Goal: Navigation & Orientation: Find specific page/section

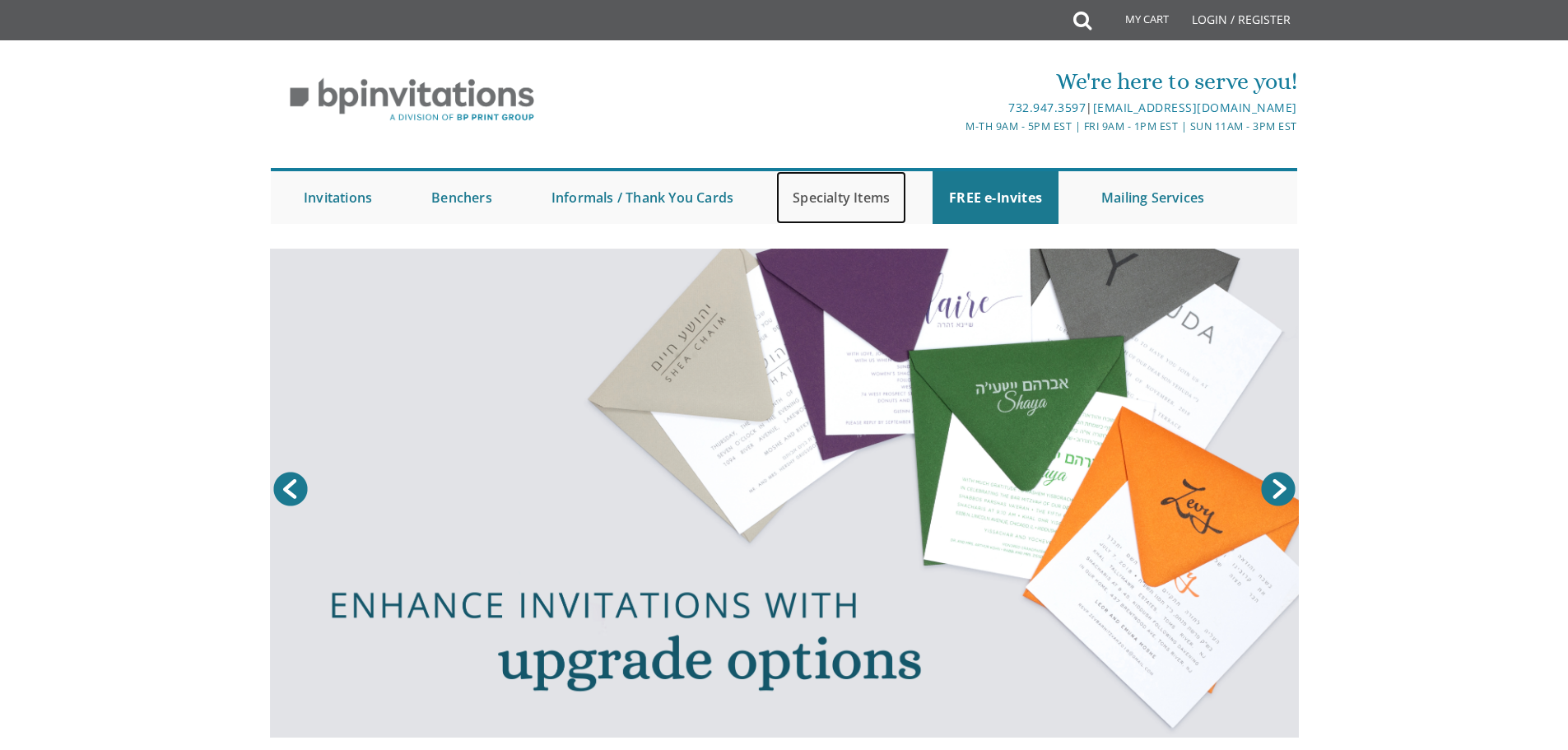
click at [852, 193] on link "Specialty Items" at bounding box center [842, 198] width 130 height 53
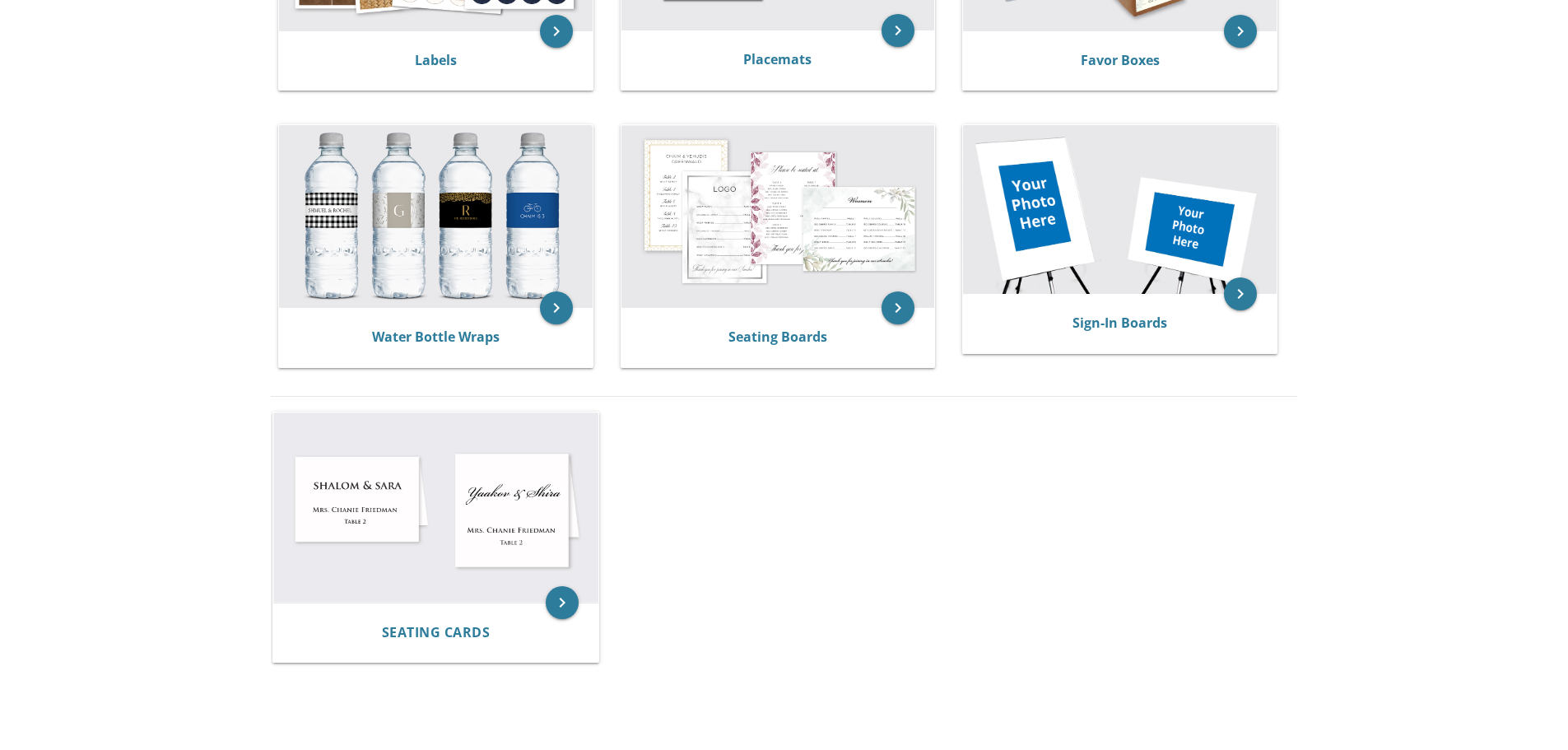
scroll to position [823, 0]
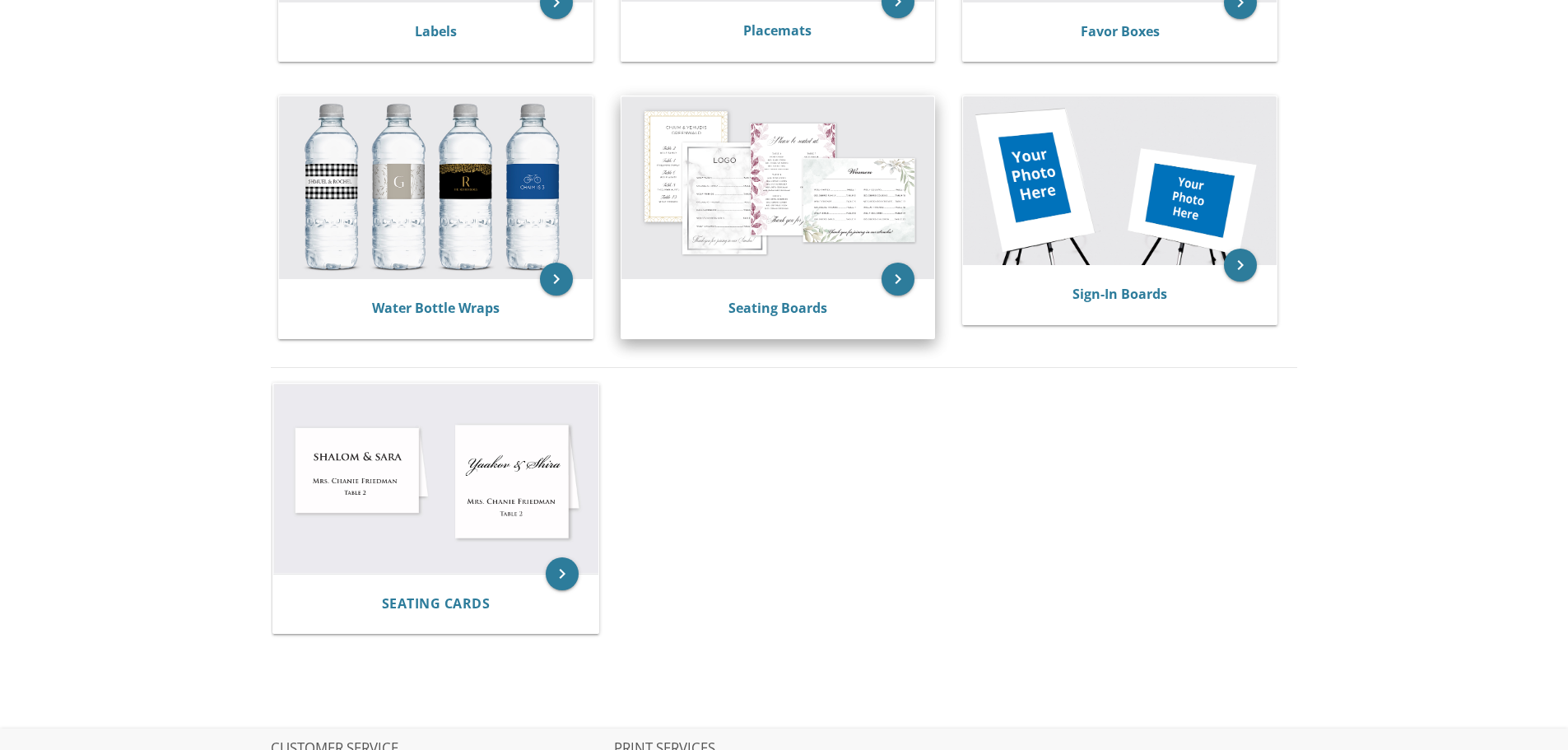
click at [808, 288] on div "Seating Boards" at bounding box center [778, 308] width 314 height 59
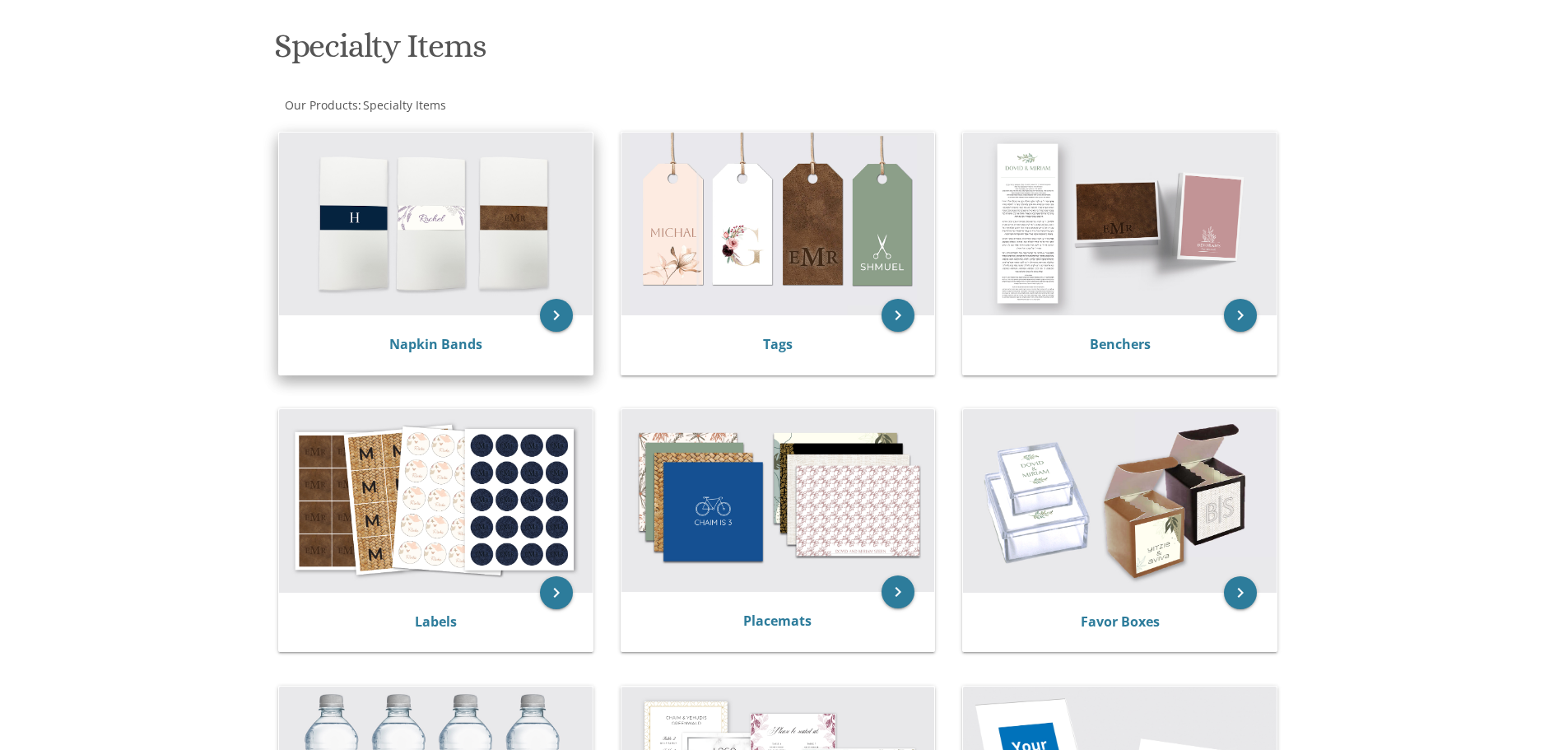
scroll to position [0, 0]
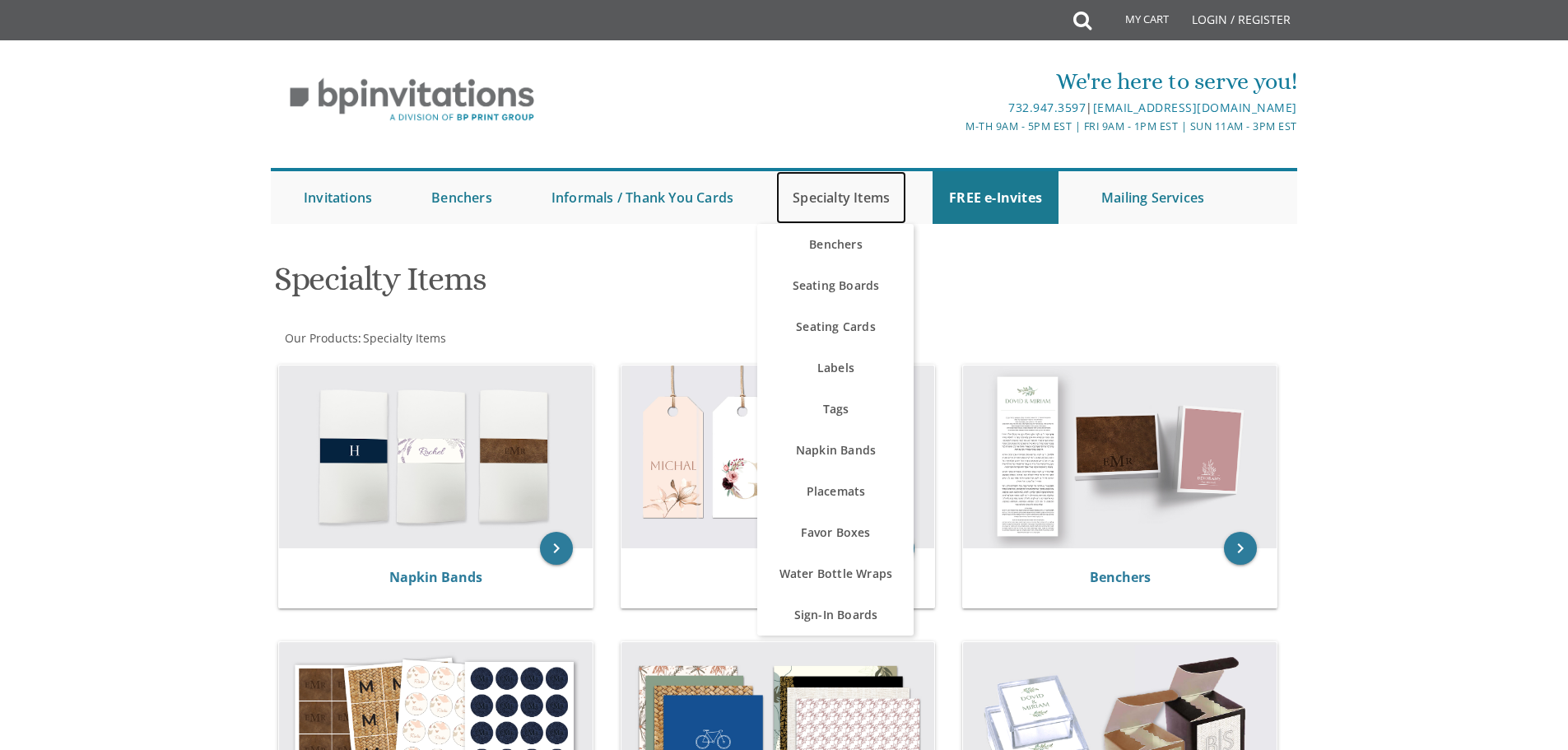
click at [851, 190] on link "Specialty Items" at bounding box center [842, 198] width 130 height 53
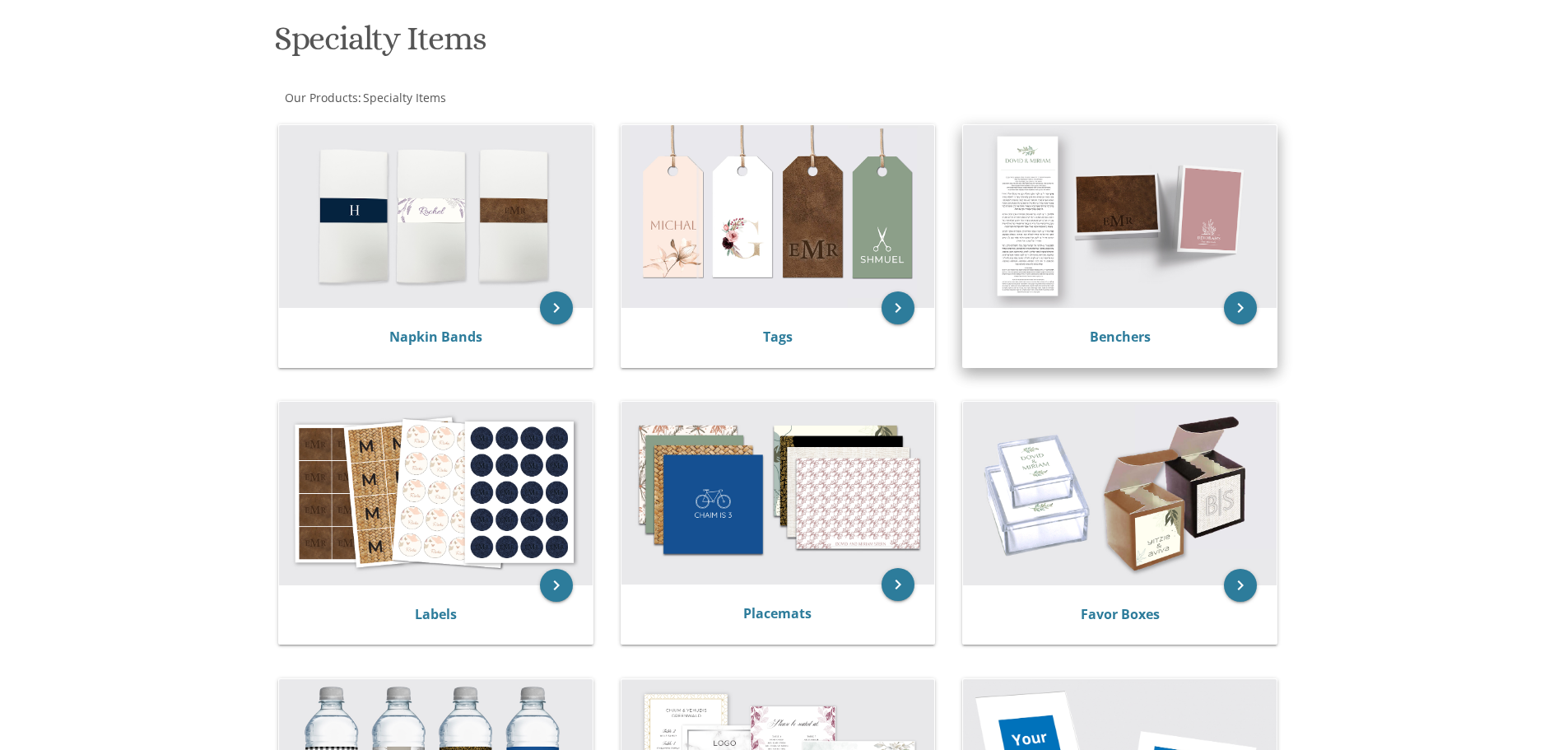
scroll to position [247, 0]
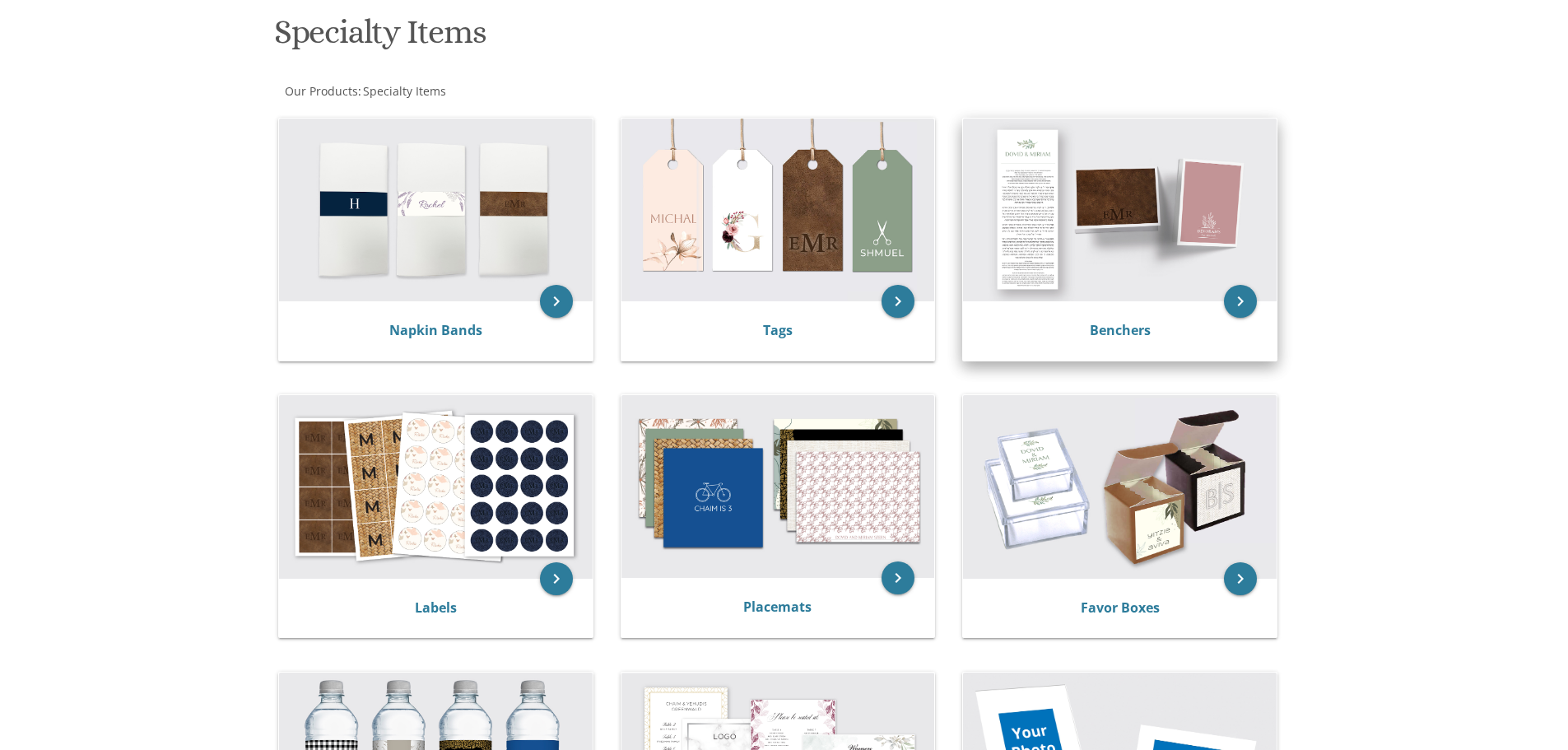
click at [1076, 260] on img at bounding box center [1120, 210] width 314 height 183
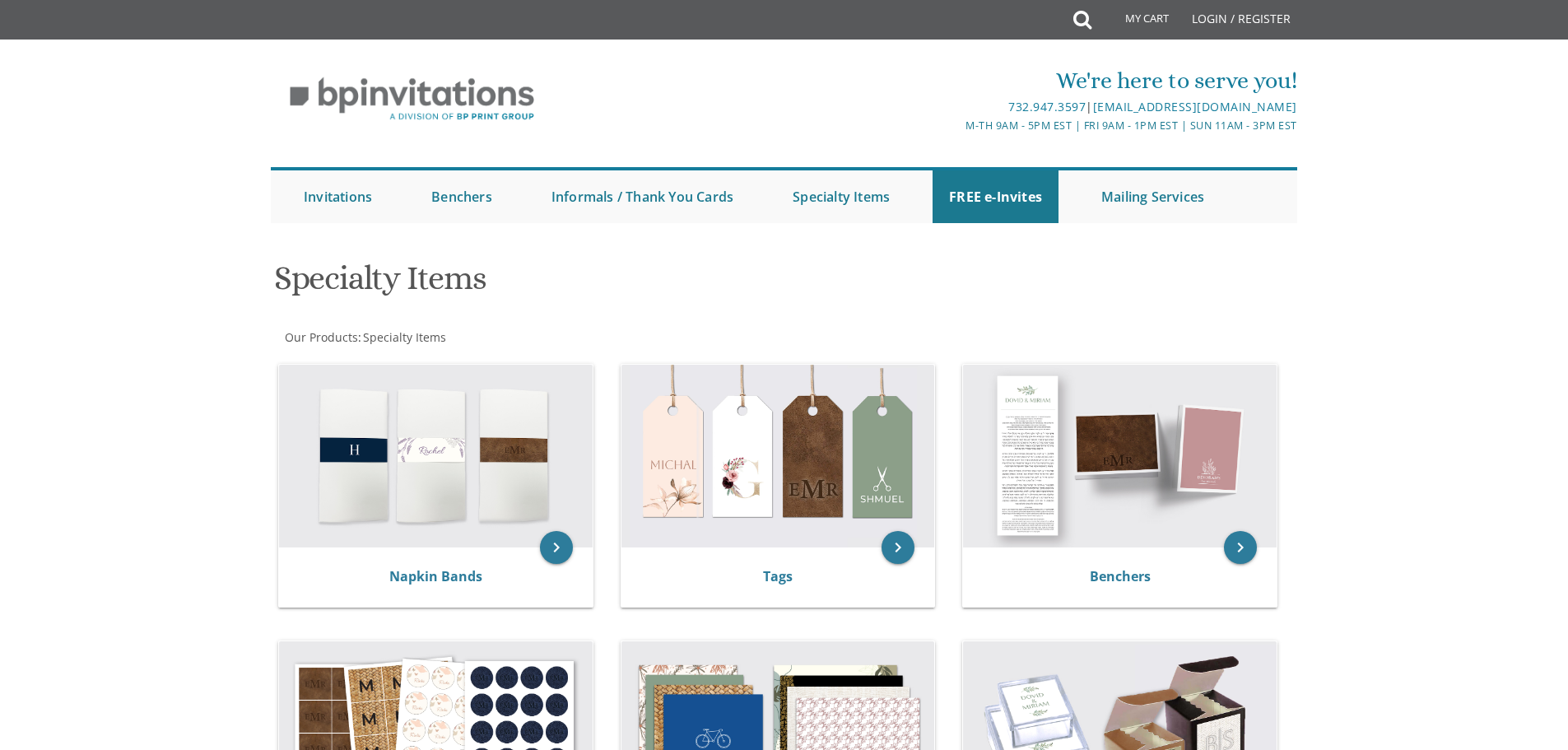
scroll to position [0, 0]
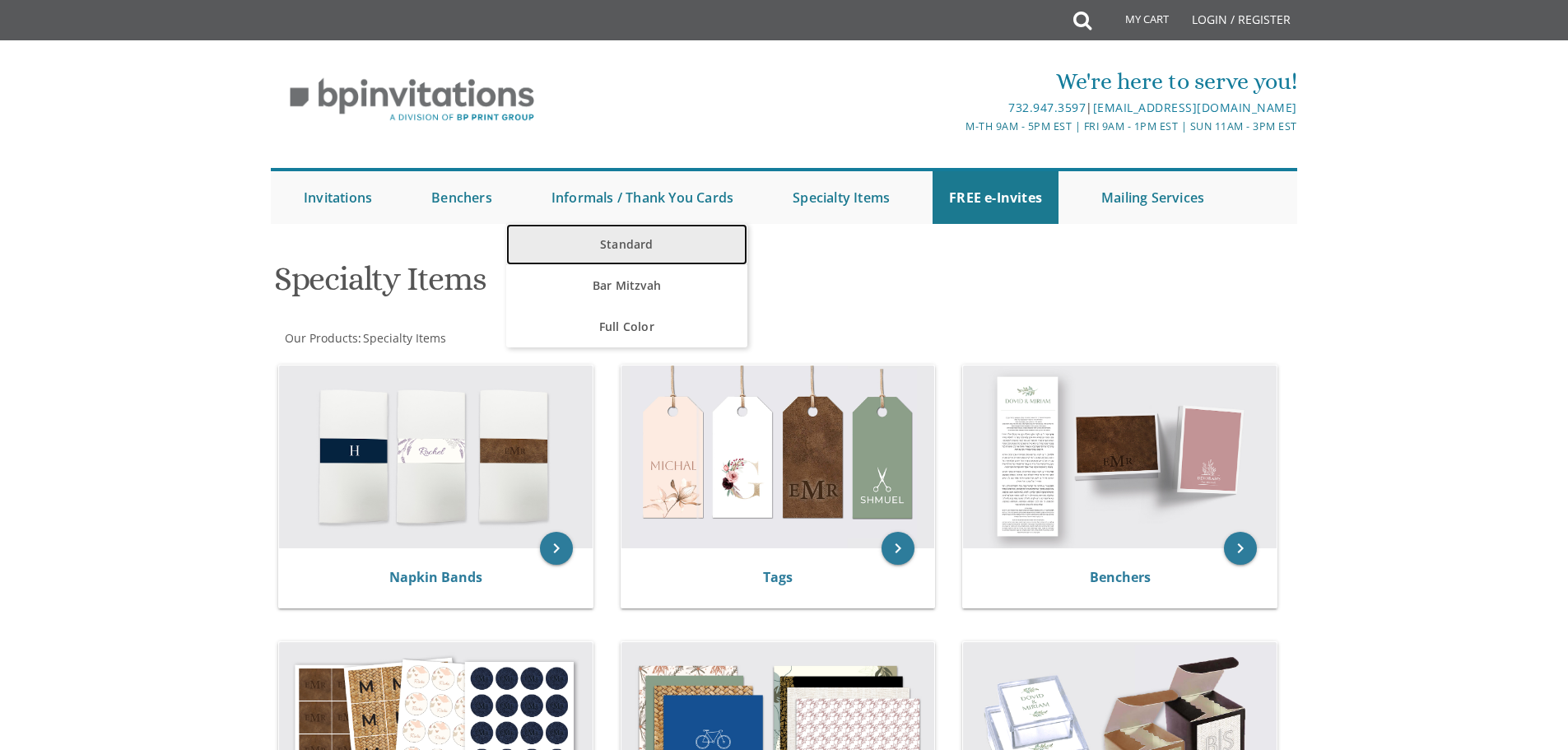
click at [640, 244] on link "Standard" at bounding box center [627, 245] width 241 height 41
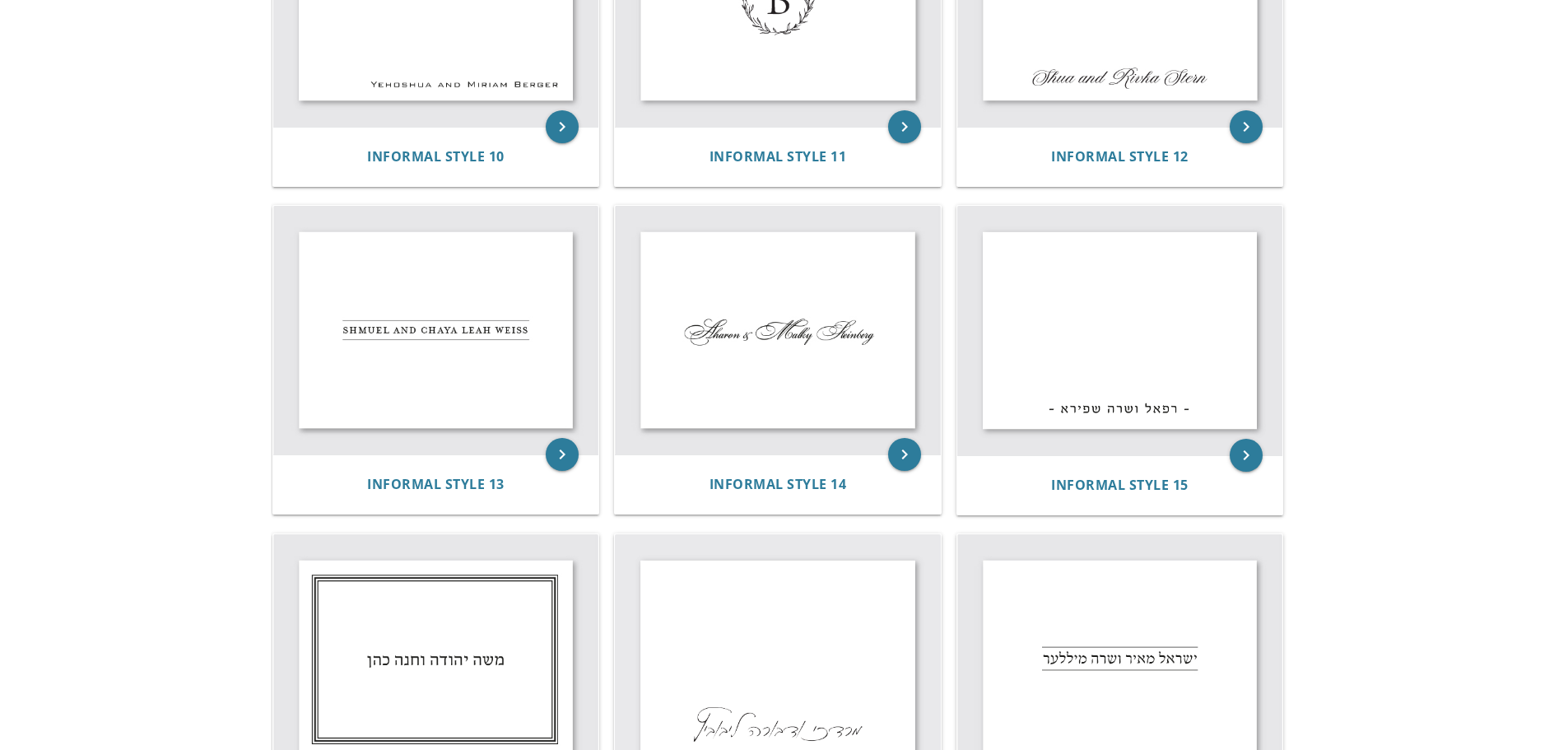
scroll to position [1924, 0]
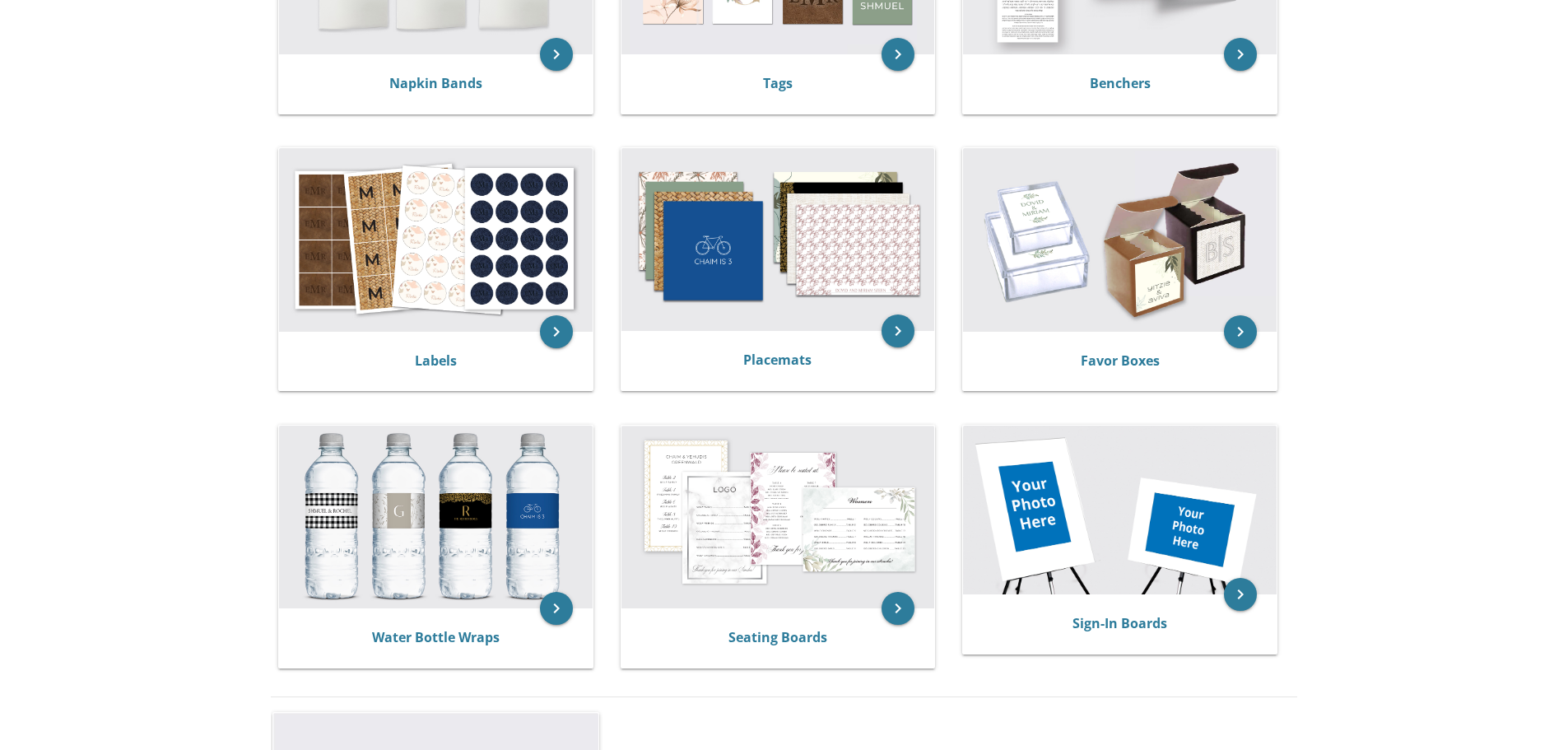
scroll to position [906, 0]
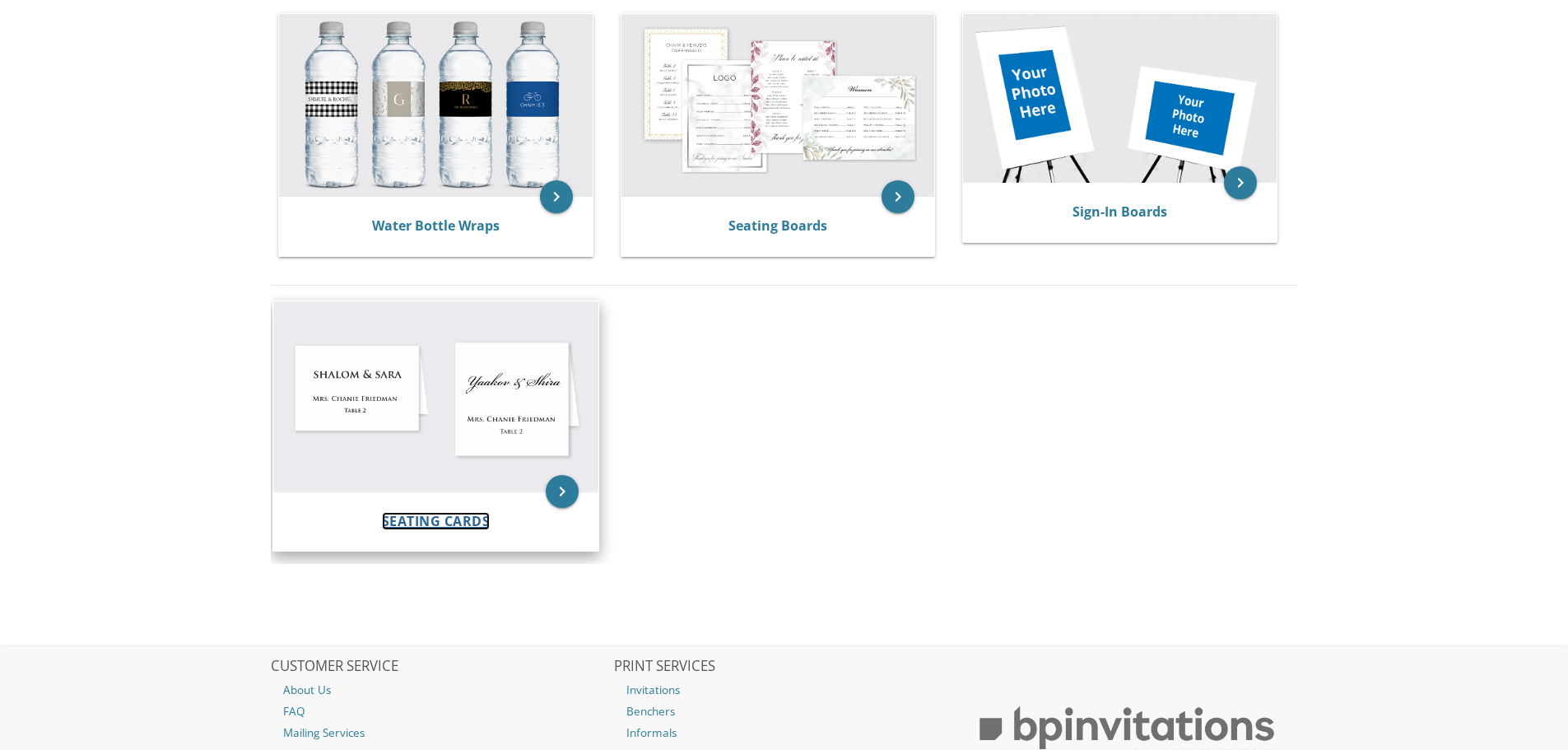
click at [434, 517] on span "Seating Cards" at bounding box center [436, 521] width 109 height 18
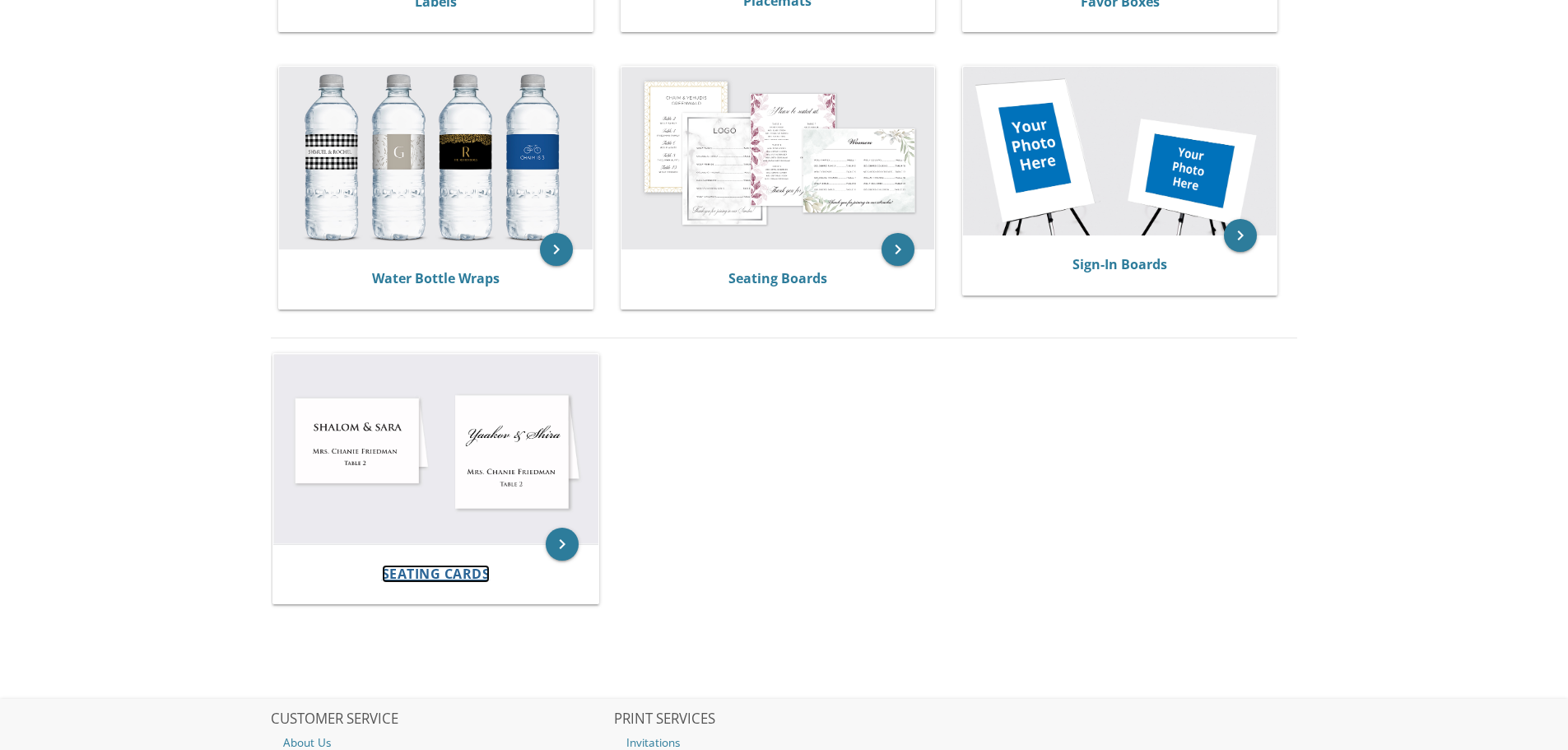
scroll to position [823, 0]
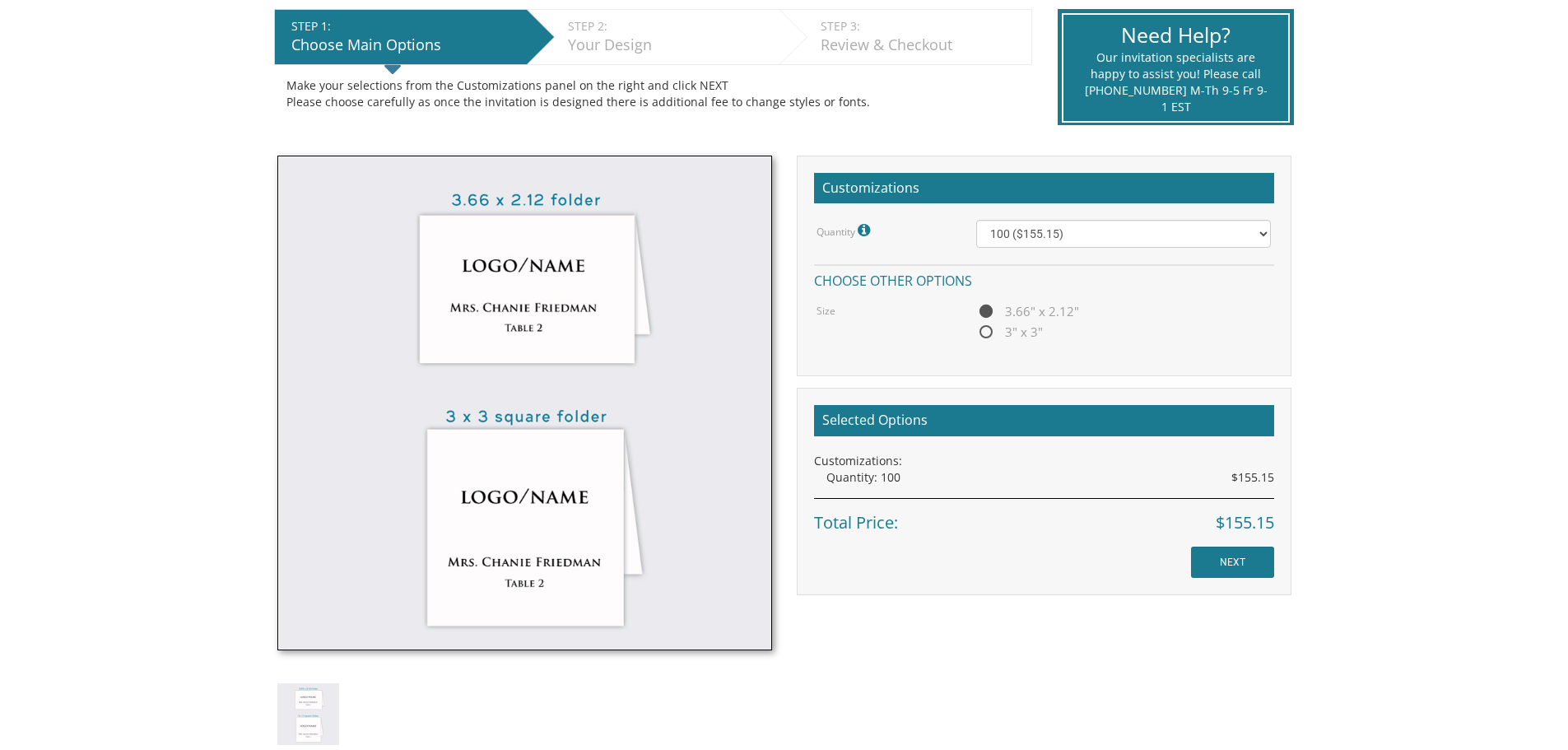
scroll to position [247, 0]
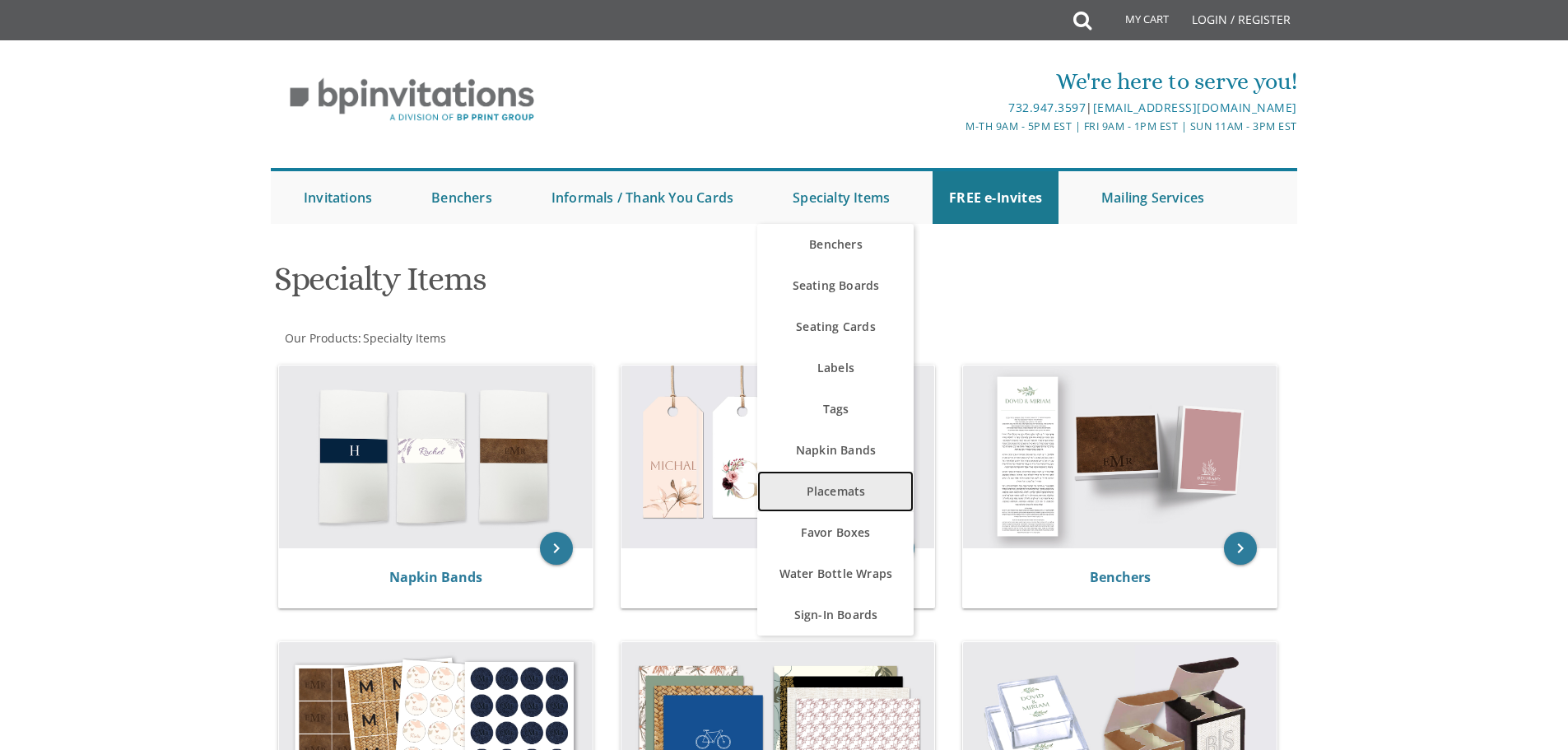
click at [841, 493] on link "Placemats" at bounding box center [835, 491] width 157 height 41
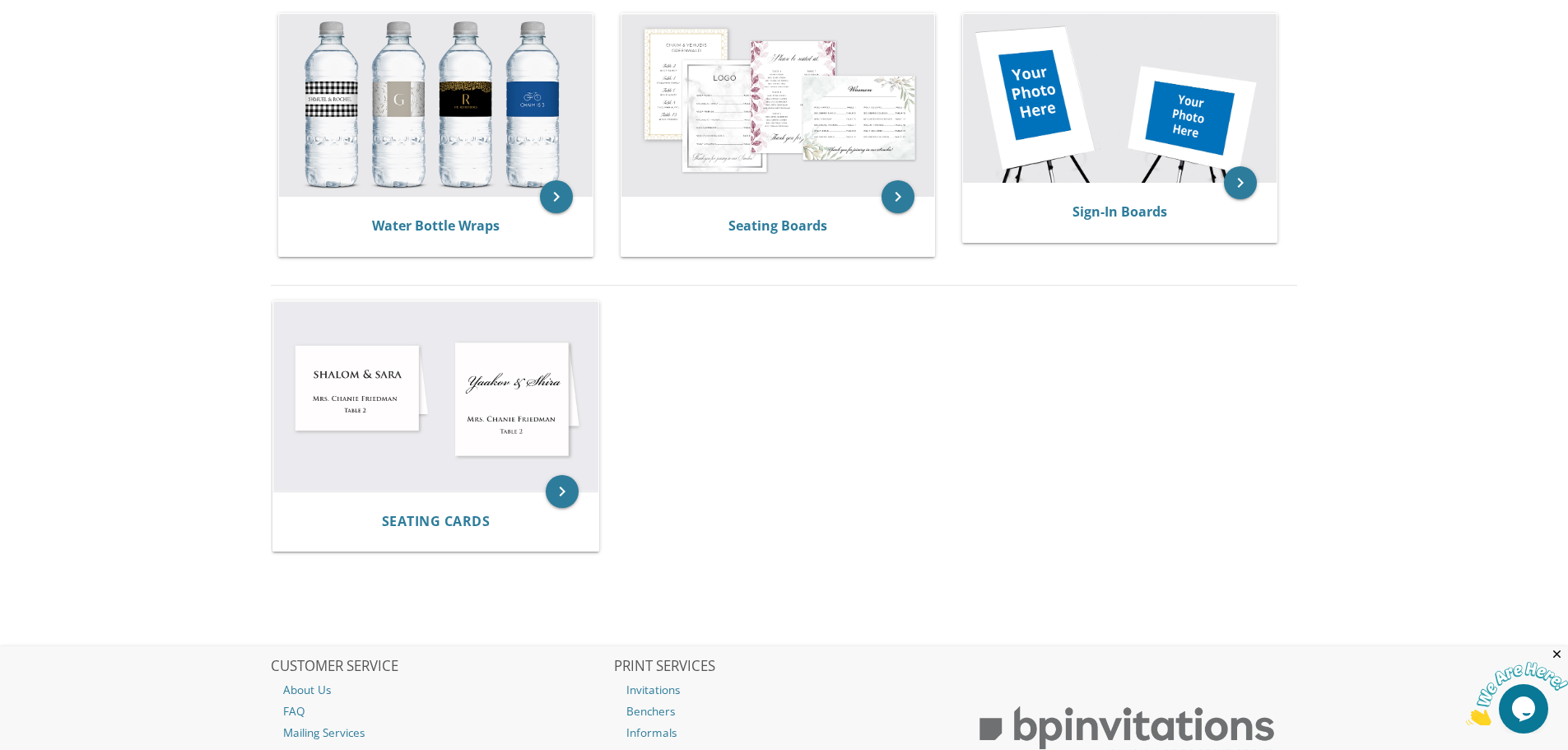
scroll to position [823, 0]
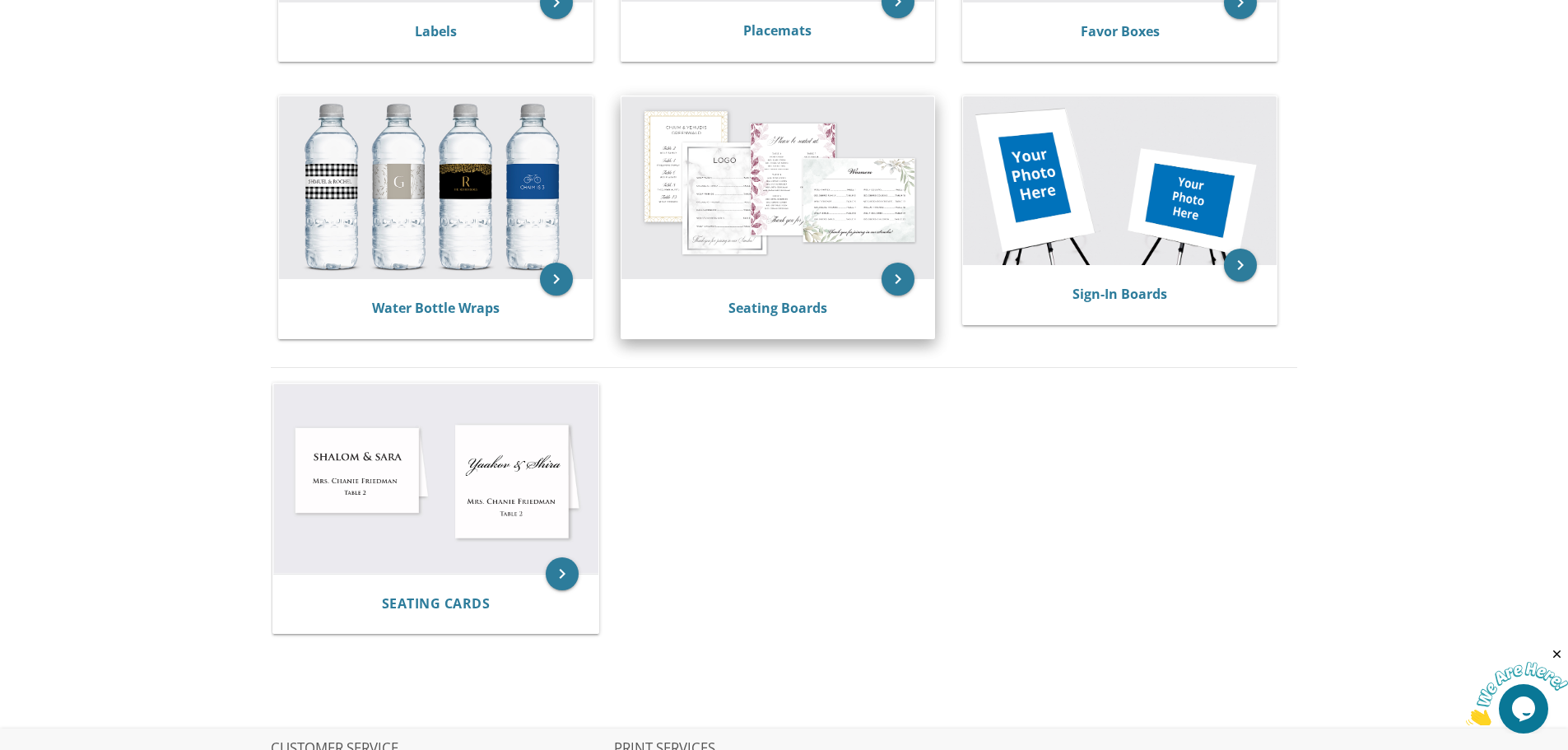
click at [792, 263] on img at bounding box center [778, 188] width 314 height 183
click at [900, 275] on icon "keyboard_arrow_right" at bounding box center [898, 279] width 33 height 32
click at [899, 279] on icon "keyboard_arrow_right" at bounding box center [898, 279] width 33 height 32
